Goal: Navigation & Orientation: Find specific page/section

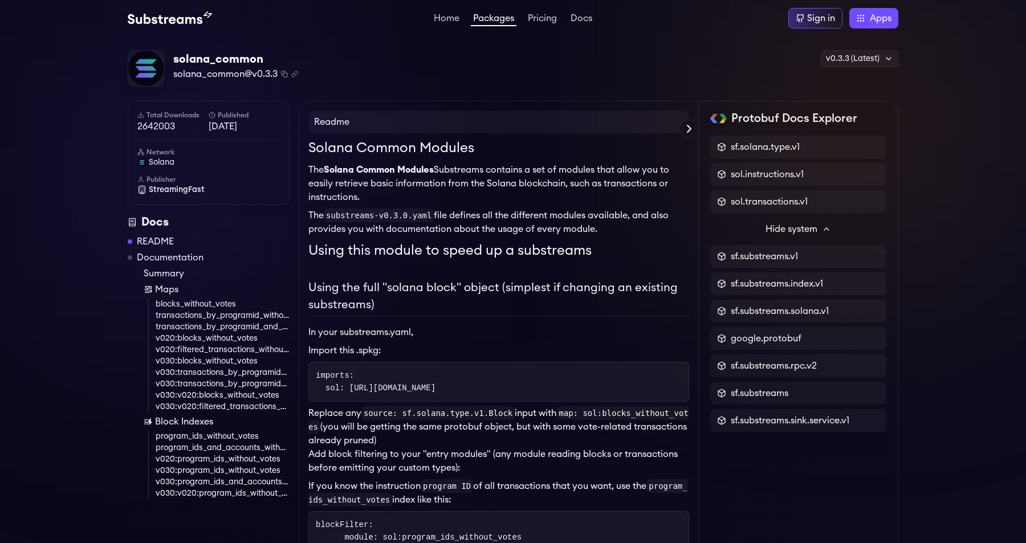
click at [458, 194] on p "The Solana Common Modules Substreams contains a set of modules that allow you t…" at bounding box center [498, 183] width 381 height 41
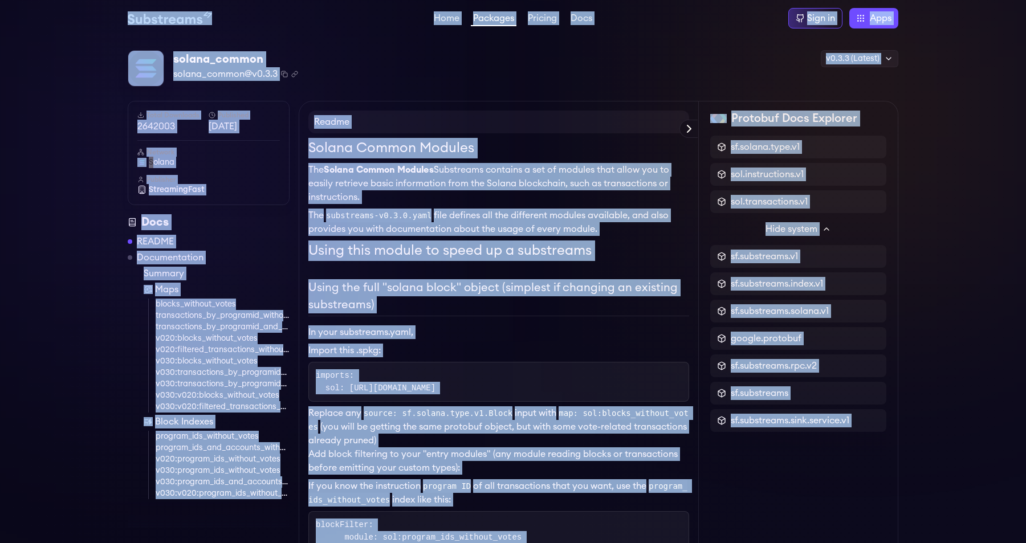
copy body "Home Packages Pricing Docs Sign in Apps Subgraph Studio Graph Explorer Substrea…"
click at [529, 284] on h2 "Using the full "solana block" object (simplest if changing an existing substrea…" at bounding box center [498, 297] width 381 height 37
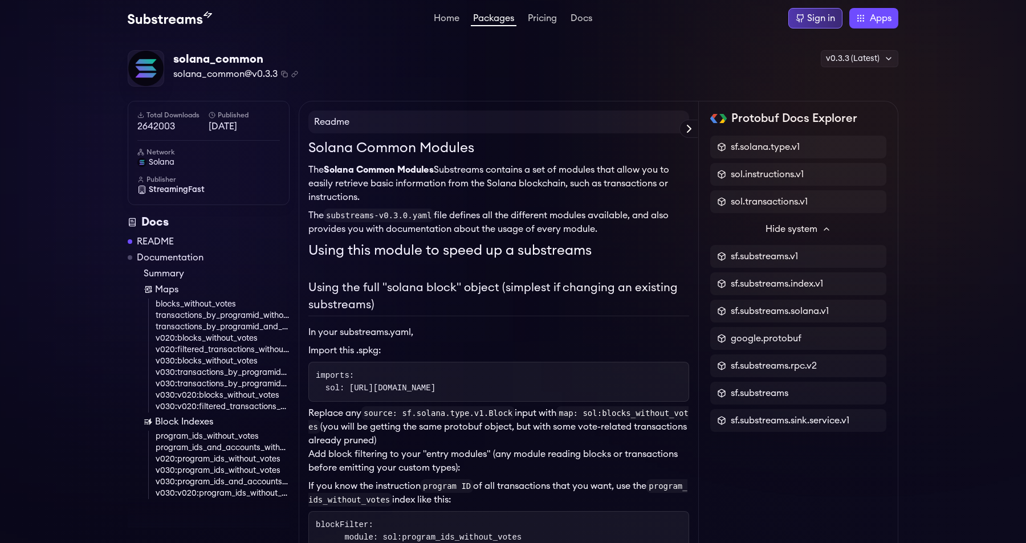
click at [813, 18] on div "Sign in" at bounding box center [821, 18] width 28 height 14
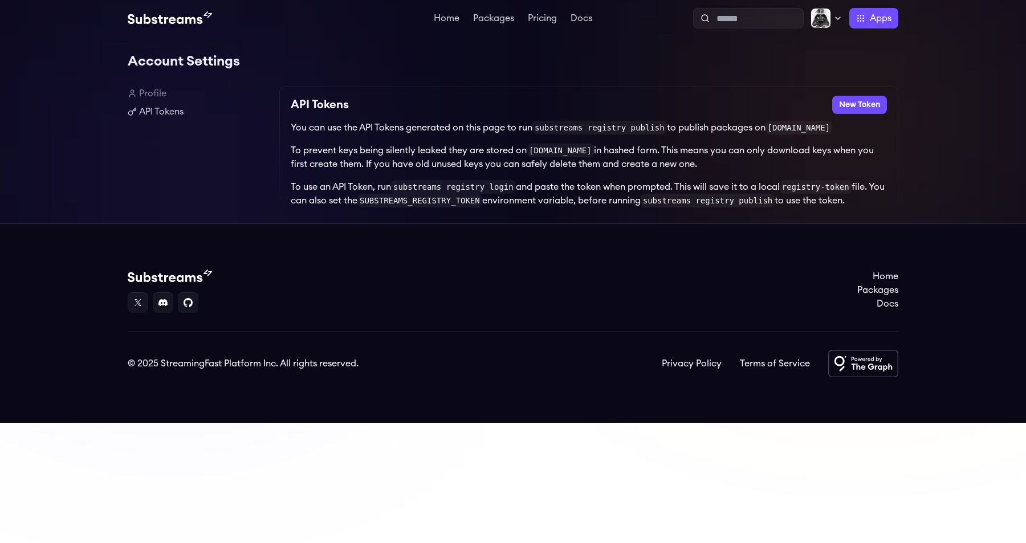
click at [512, 250] on footer "Home Packages Docs © 2025 StreamingFast Platform Inc. All rights reserved. Priv…" at bounding box center [513, 322] width 1026 height 199
click at [453, 18] on link "Home" at bounding box center [446, 19] width 30 height 11
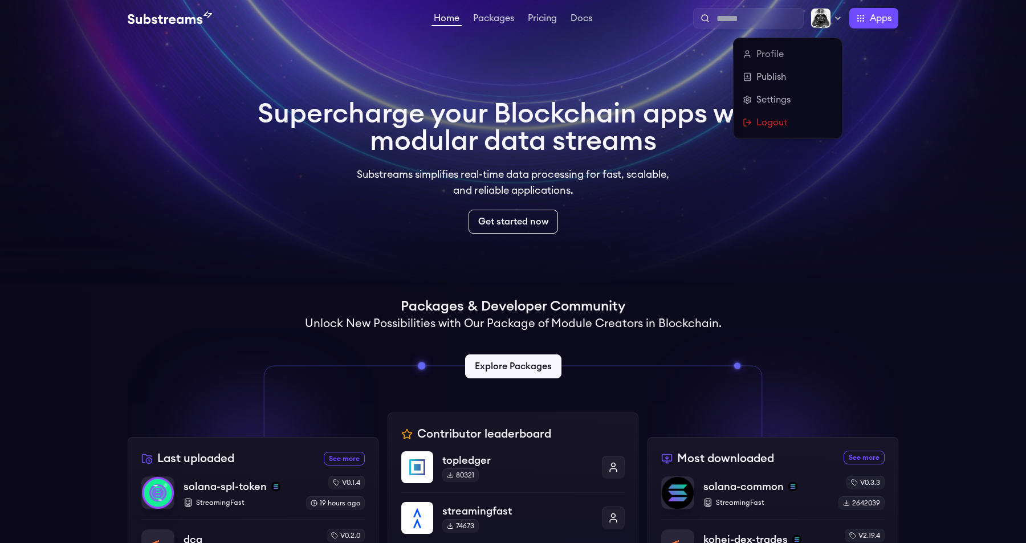
click at [827, 19] on img at bounding box center [820, 18] width 21 height 21
click at [765, 99] on link "Settings" at bounding box center [788, 100] width 90 height 14
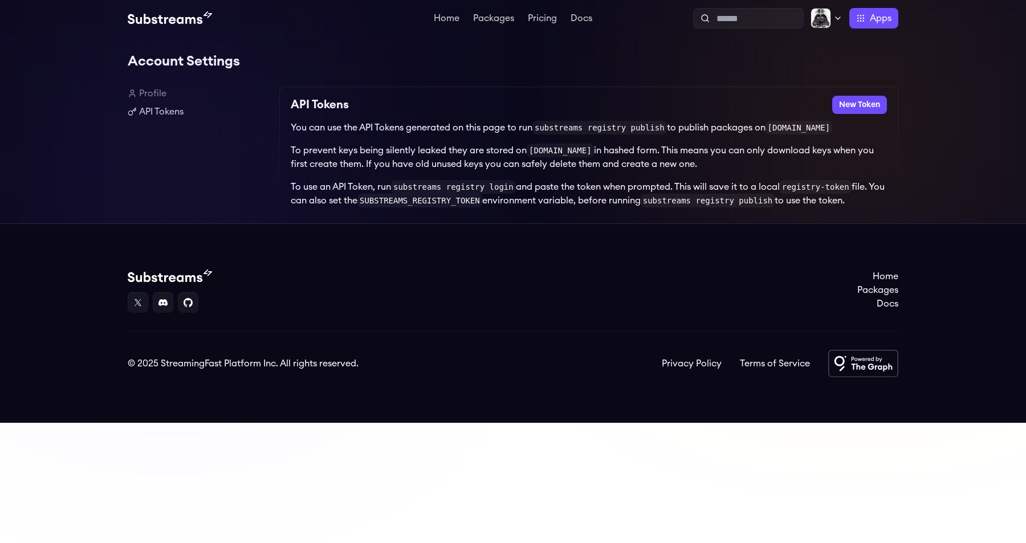
click at [155, 96] on link "Profile" at bounding box center [199, 94] width 142 height 14
click at [147, 87] on link "Profile" at bounding box center [199, 94] width 142 height 14
click at [176, 52] on h1 "Account Settings" at bounding box center [513, 61] width 770 height 23
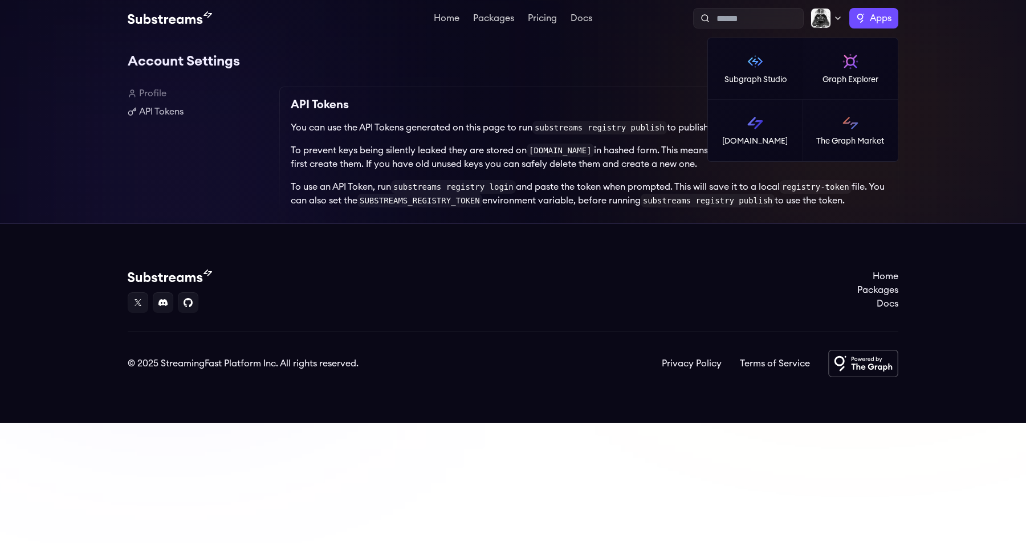
click at [862, 10] on label "Apps" at bounding box center [873, 18] width 49 height 21
click at [739, 121] on link "[DOMAIN_NAME]" at bounding box center [755, 131] width 95 height 62
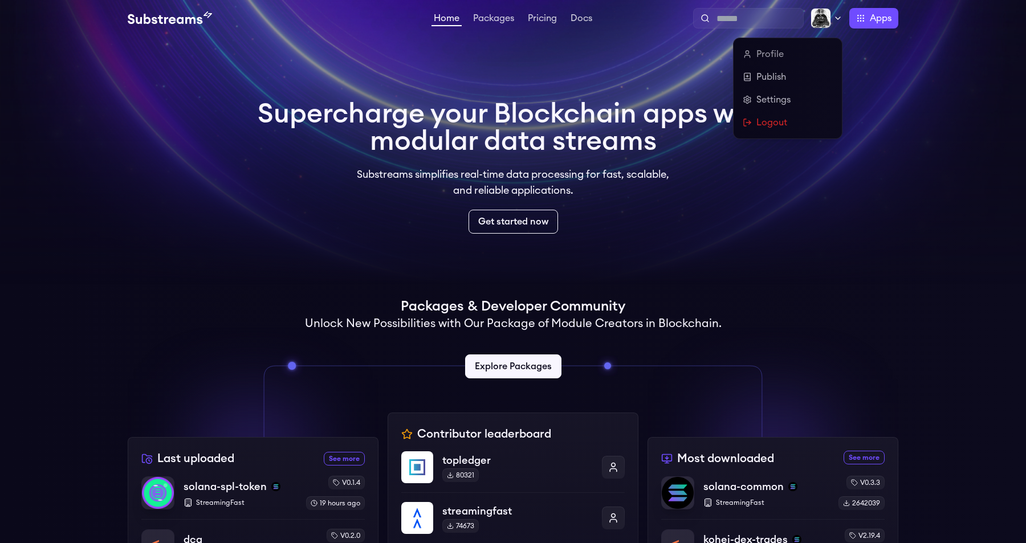
click at [835, 22] on icon at bounding box center [837, 18] width 9 height 9
click at [760, 76] on link "Publish" at bounding box center [788, 77] width 90 height 14
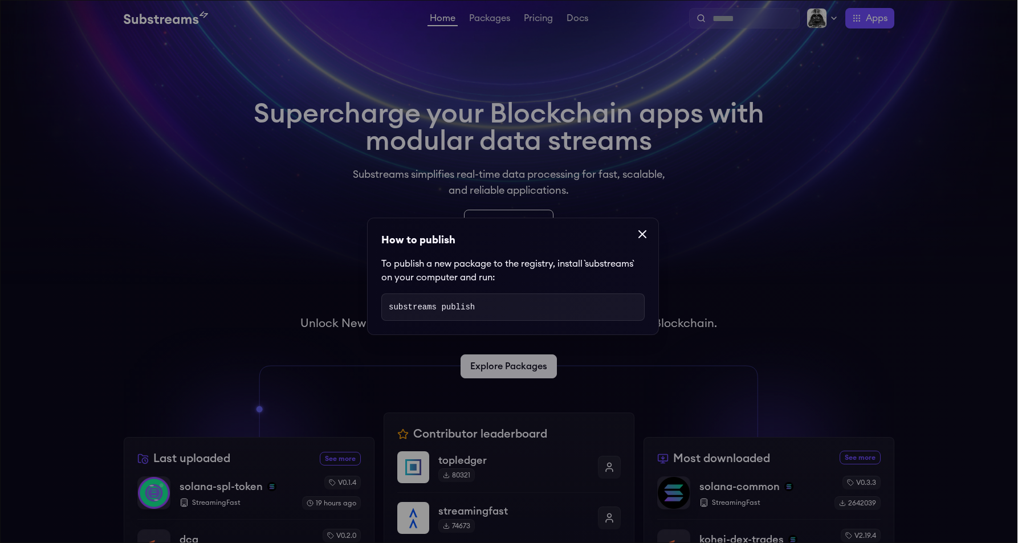
click at [640, 238] on icon at bounding box center [642, 234] width 14 height 14
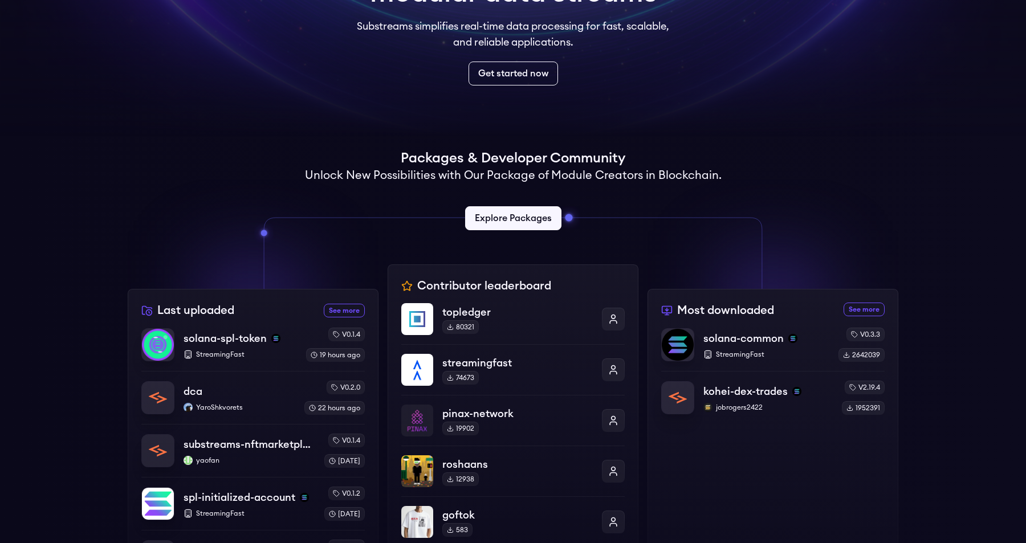
scroll to position [149, 0]
